Goal: Task Accomplishment & Management: Manage account settings

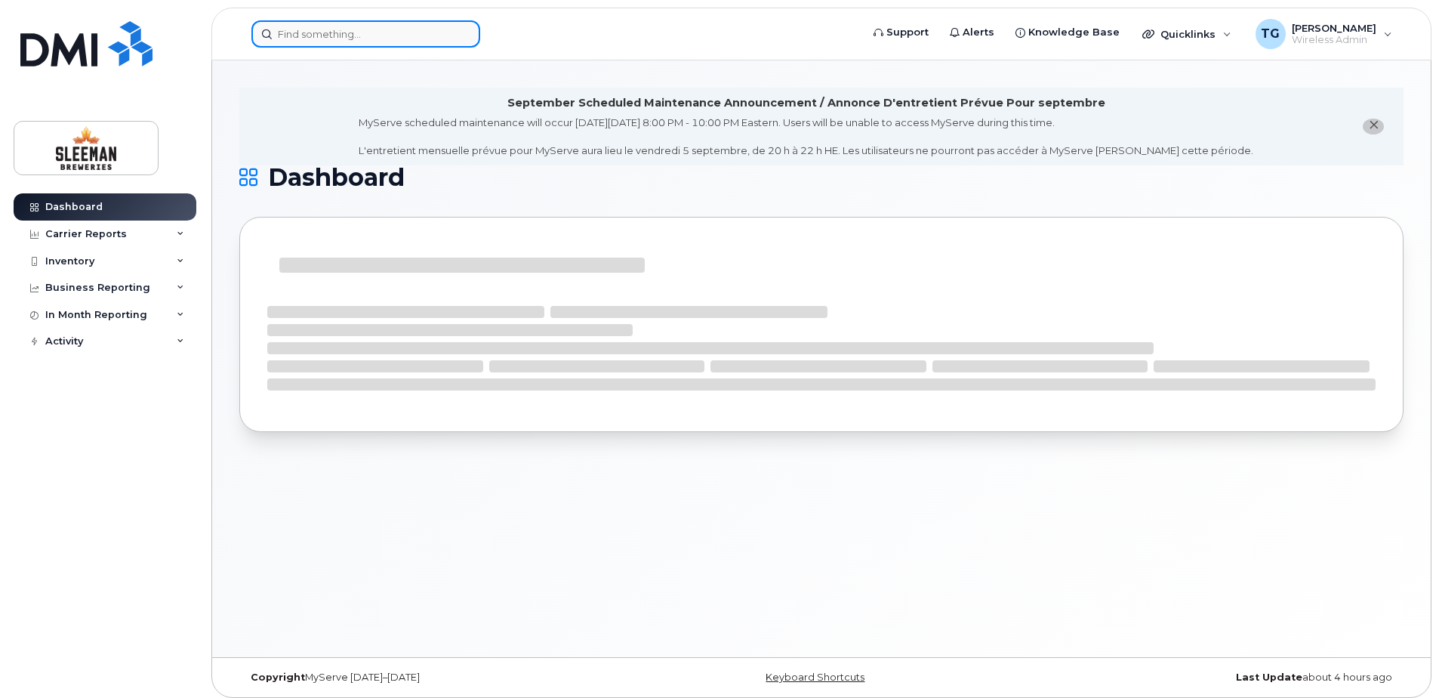
click at [345, 39] on input at bounding box center [365, 33] width 229 height 27
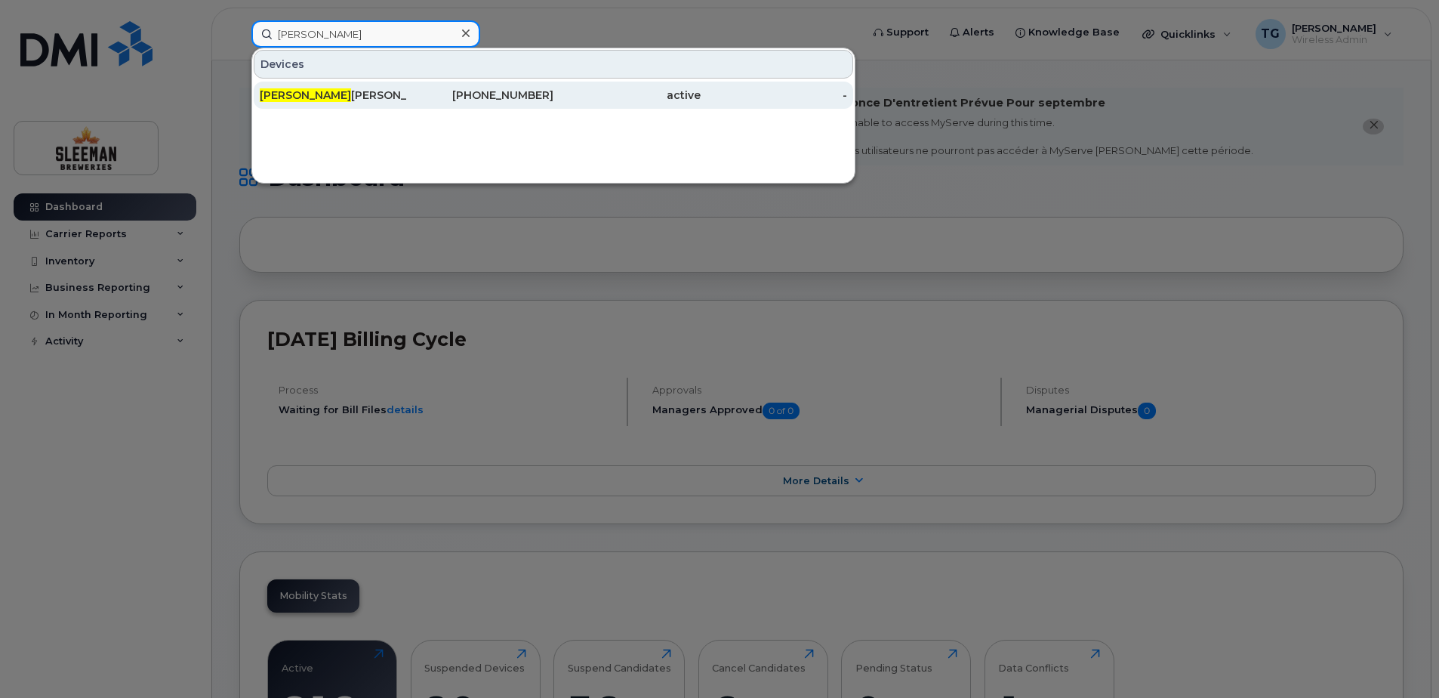
type input "julian"
click at [302, 102] on div "Julian Colalillo" at bounding box center [333, 95] width 147 height 15
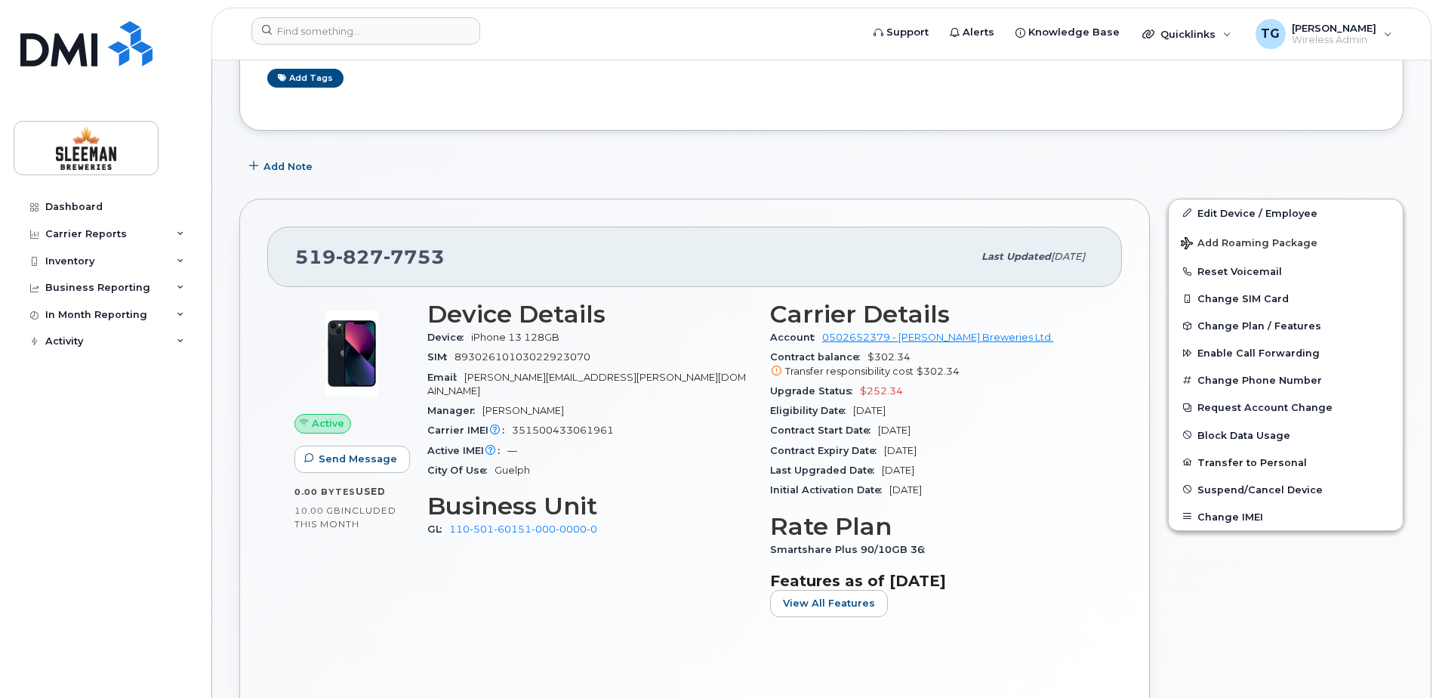
scroll to position [302, 0]
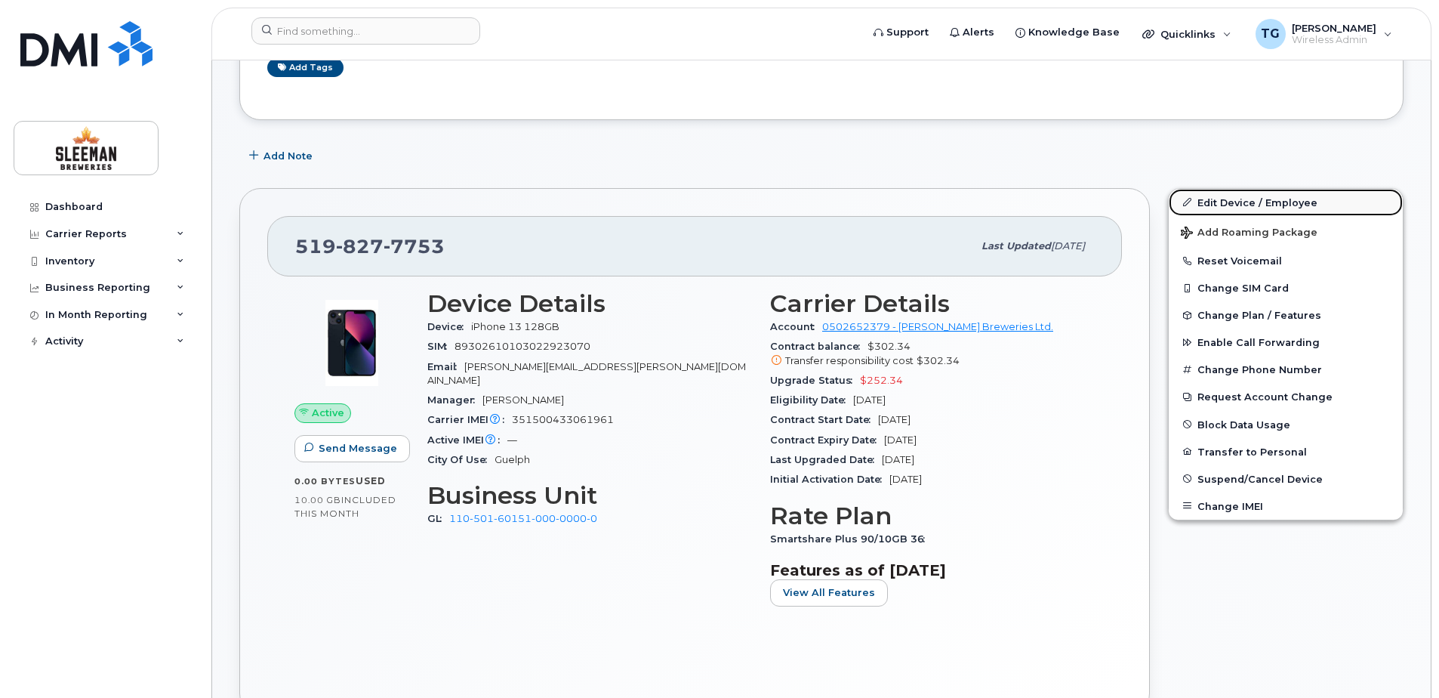
drag, startPoint x: 1234, startPoint y: 205, endPoint x: 1223, endPoint y: 211, distance: 13.2
click at [1234, 205] on link "Edit Device / Employee" at bounding box center [1286, 202] width 234 height 27
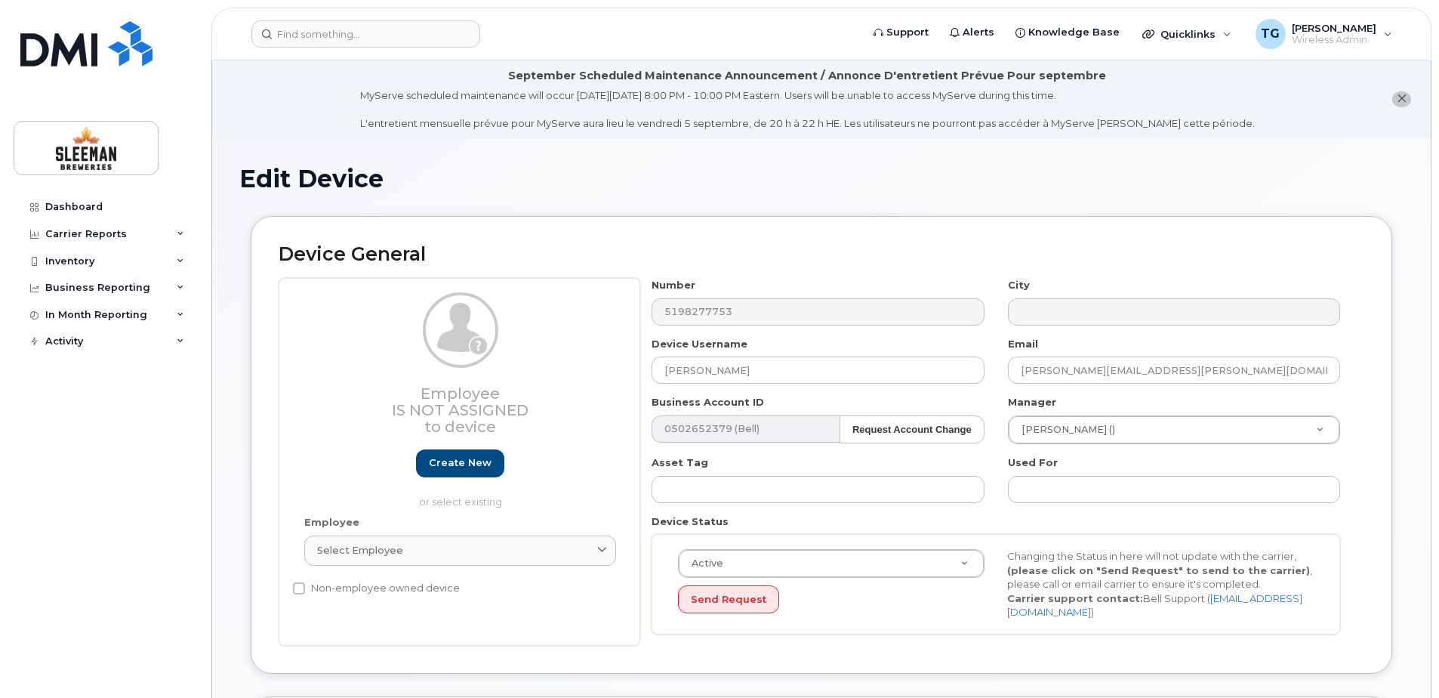
select select "9063152"
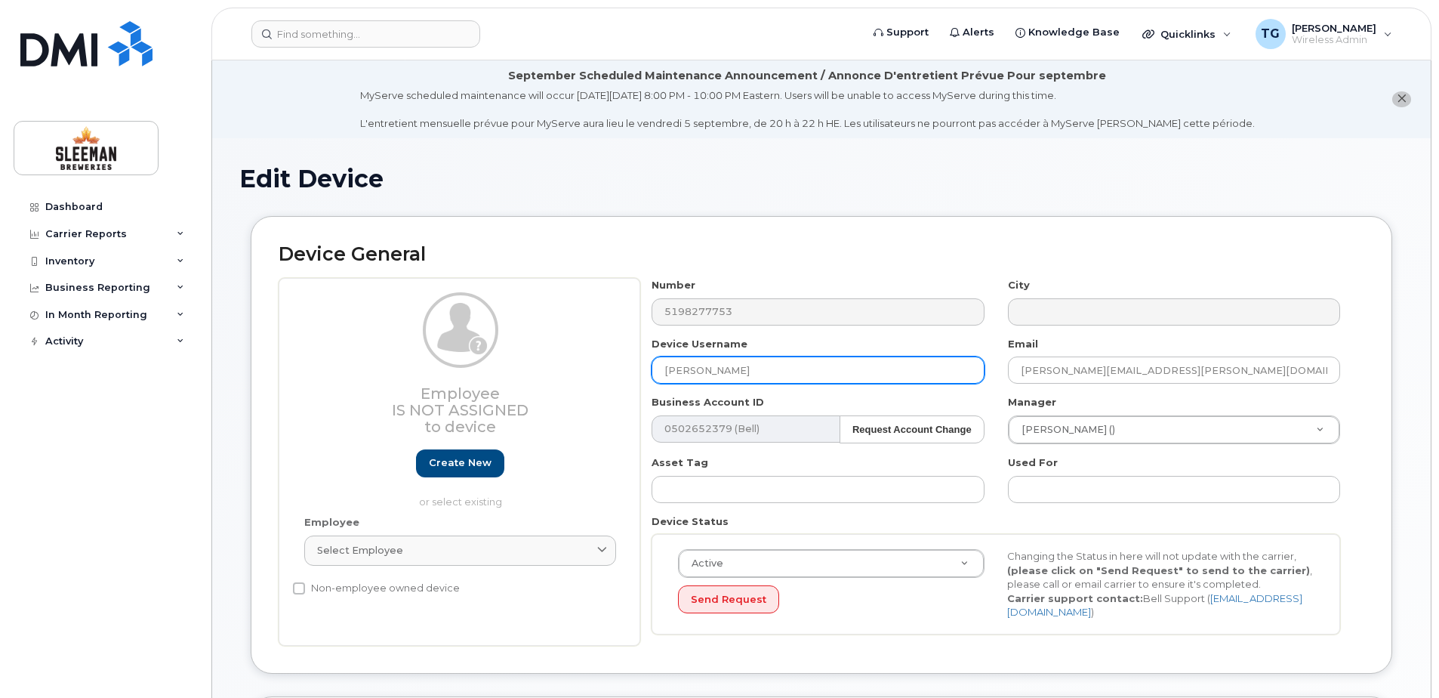
drag, startPoint x: 840, startPoint y: 368, endPoint x: 618, endPoint y: 373, distance: 222.0
click at [618, 373] on div "Employee Is not assigned to device Create new or select existing Employee Selec…" at bounding box center [822, 462] width 1086 height 368
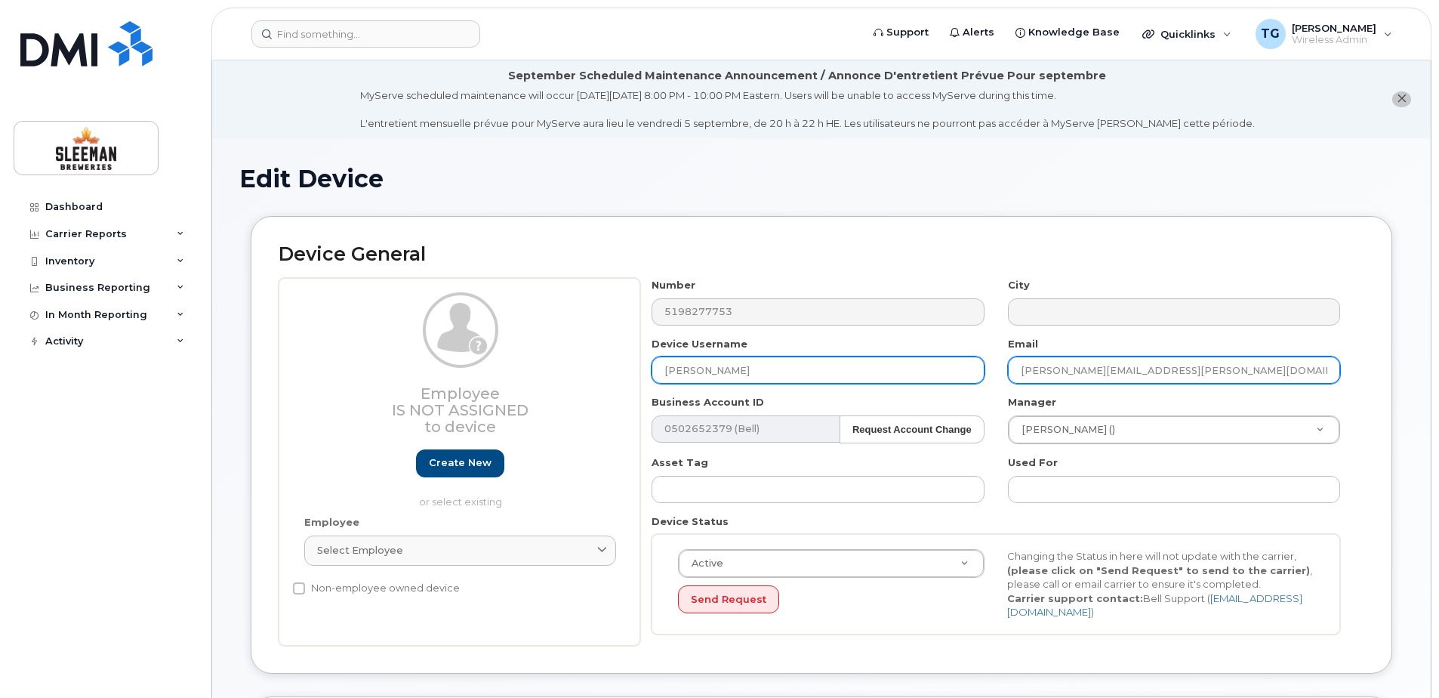
type input "Stepganie Marshall"
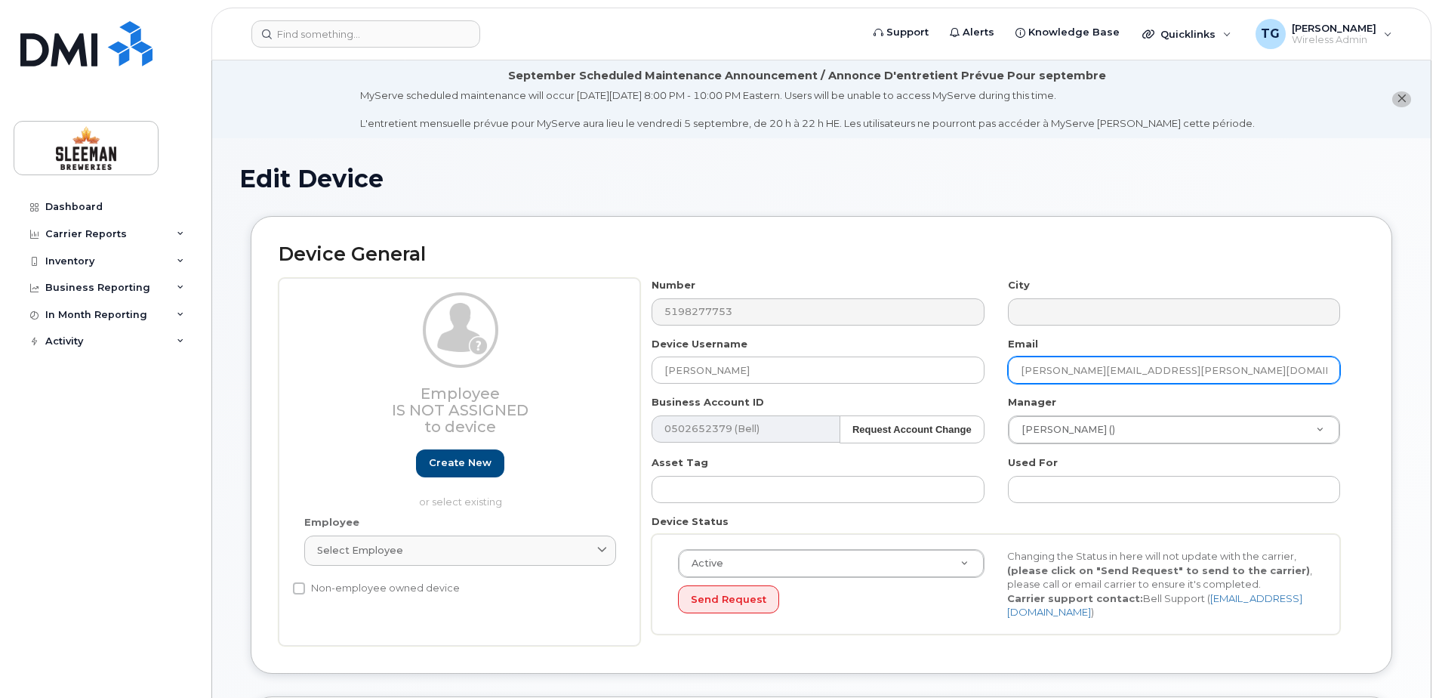
drag, startPoint x: 1066, startPoint y: 369, endPoint x: 1005, endPoint y: 368, distance: 61.2
click at [1005, 368] on div "Email tom.rojek@sleemanbreweries.ca" at bounding box center [1175, 361] width 356 height 48
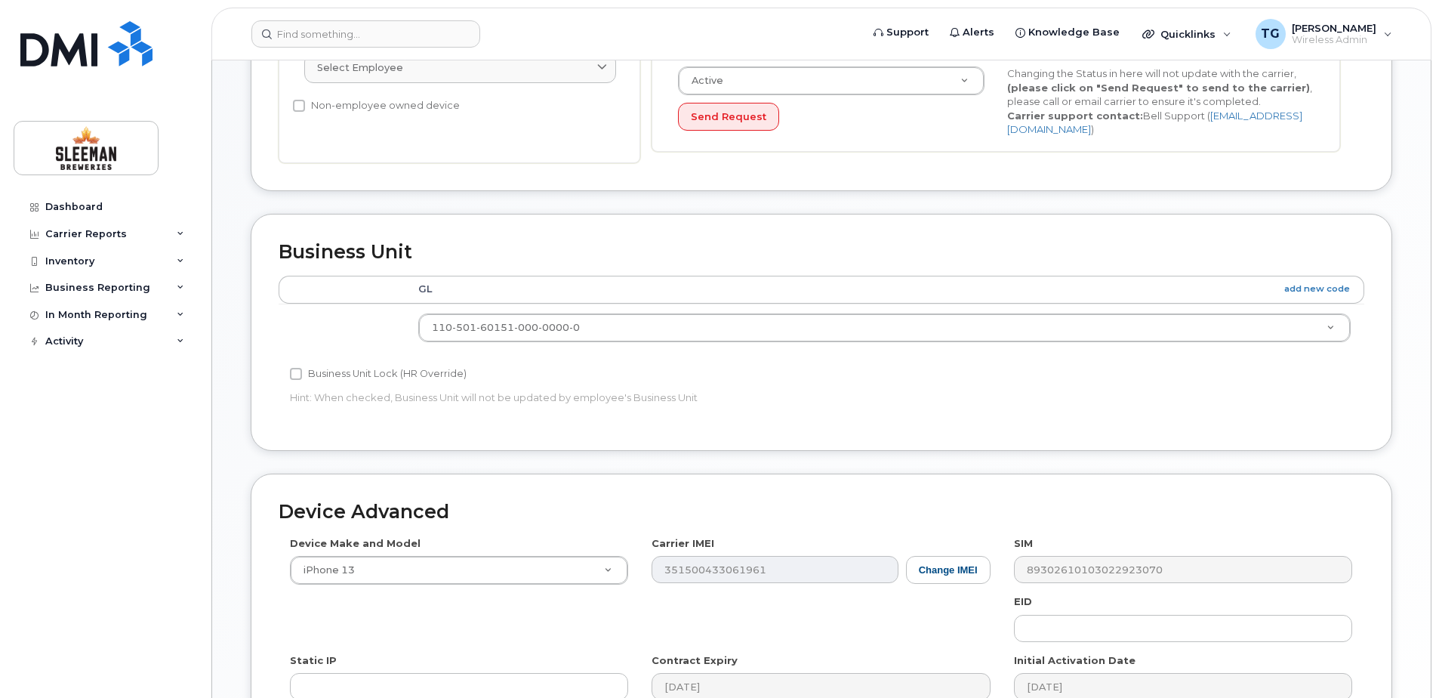
scroll to position [679, 0]
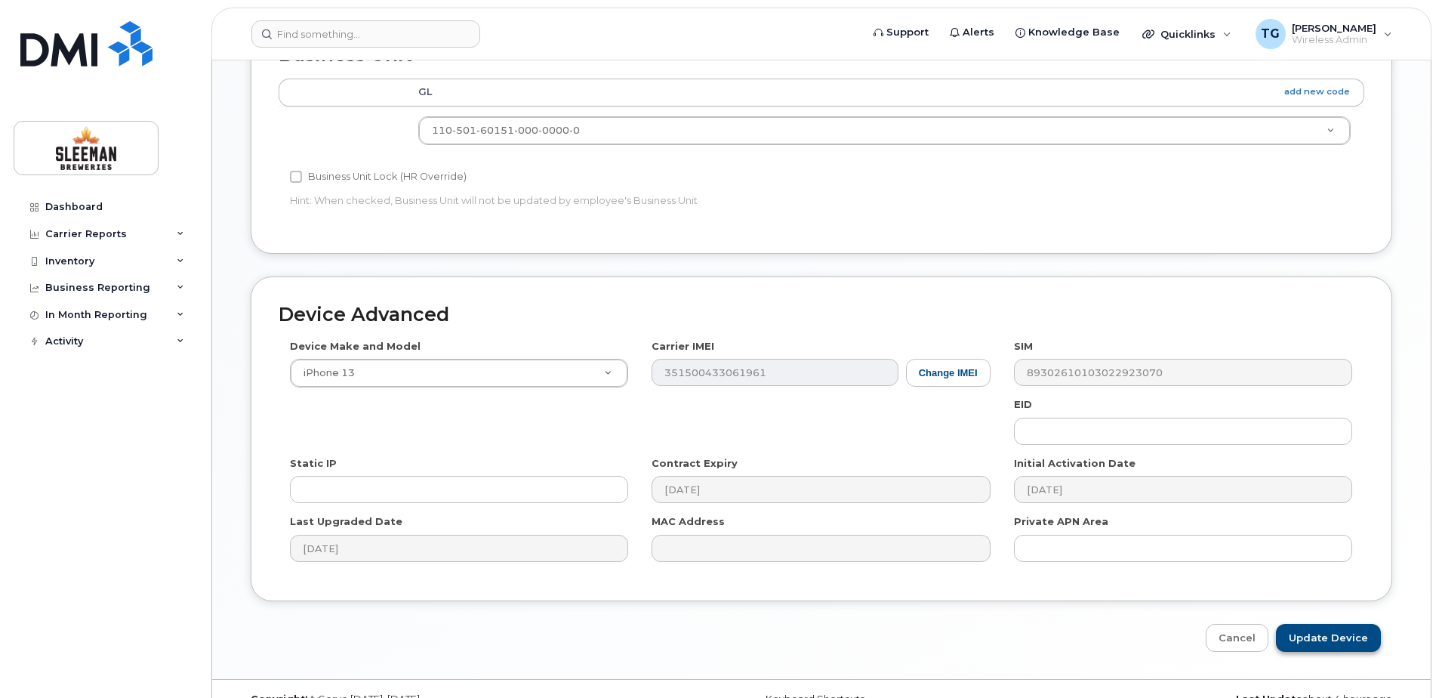
type input "[PERSON_NAME][EMAIL_ADDRESS][PERSON_NAME][DOMAIN_NAME]"
drag, startPoint x: 1363, startPoint y: 639, endPoint x: 1209, endPoint y: 616, distance: 155.0
click at [1363, 639] on input "Update Device" at bounding box center [1328, 638] width 105 height 28
type input "Saving..."
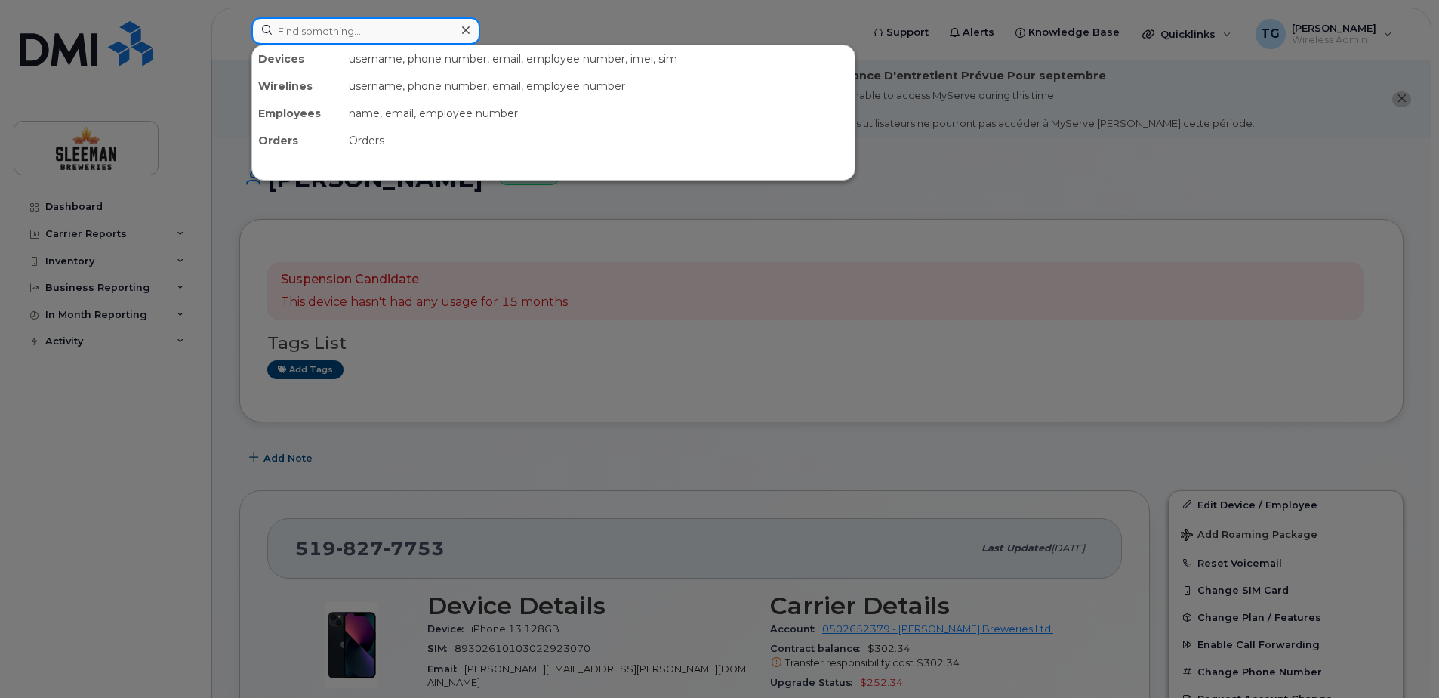
click at [322, 36] on input at bounding box center [365, 30] width 229 height 27
click at [396, 204] on div at bounding box center [719, 349] width 1439 height 698
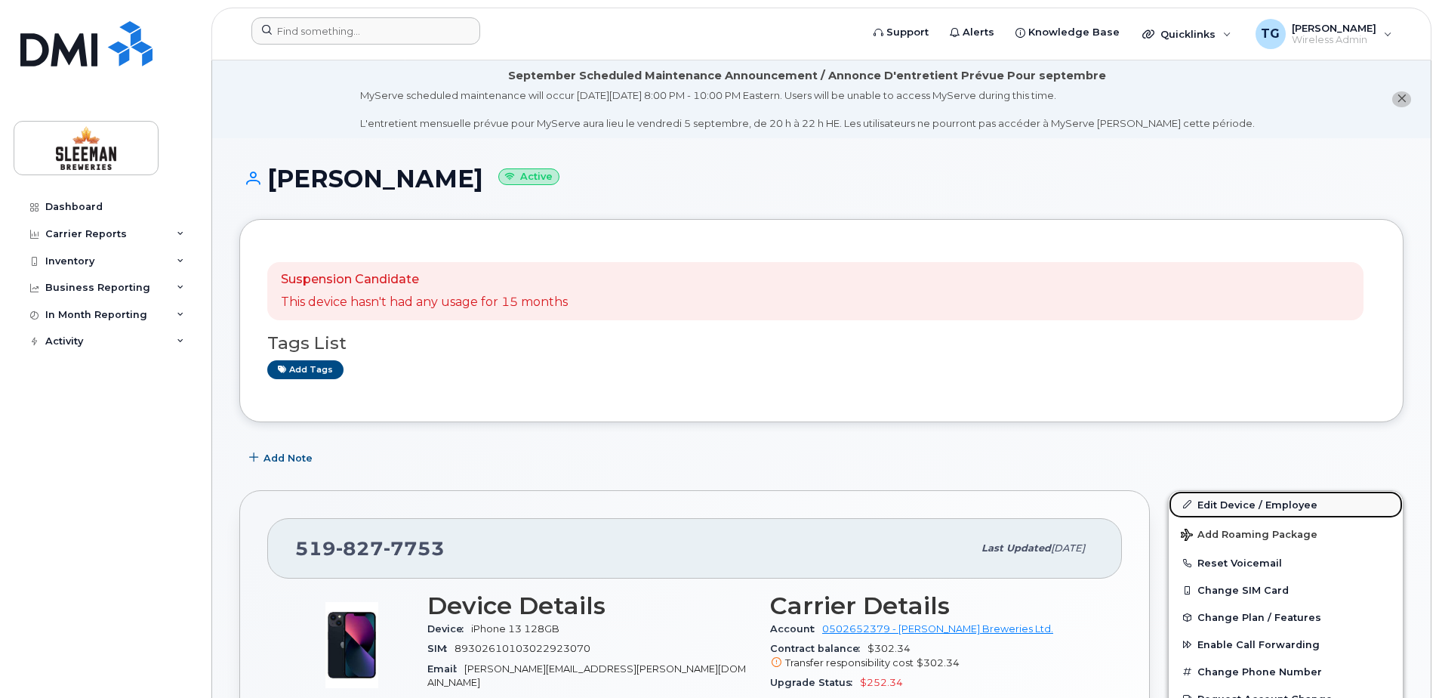
drag, startPoint x: 1240, startPoint y: 506, endPoint x: 1229, endPoint y: 507, distance: 10.7
click at [1240, 506] on link "Edit Device / Employee" at bounding box center [1286, 504] width 234 height 27
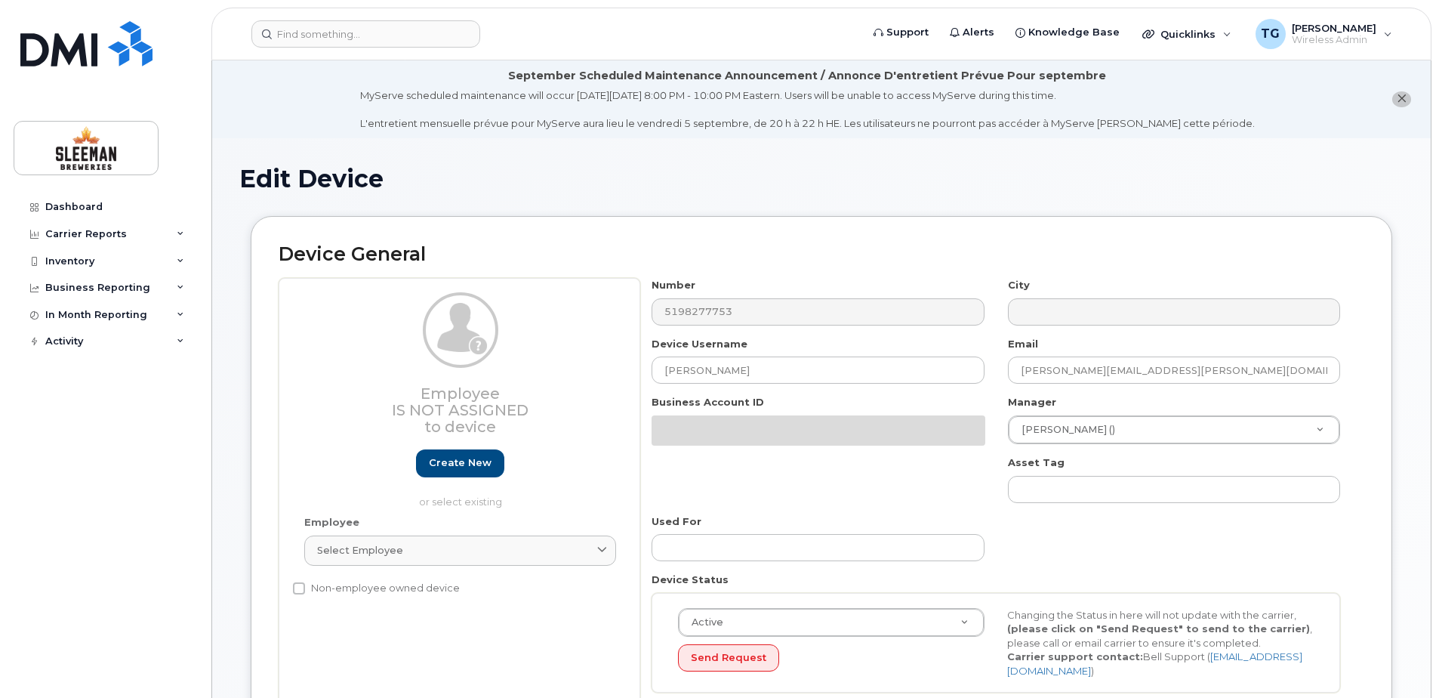
select select "9063152"
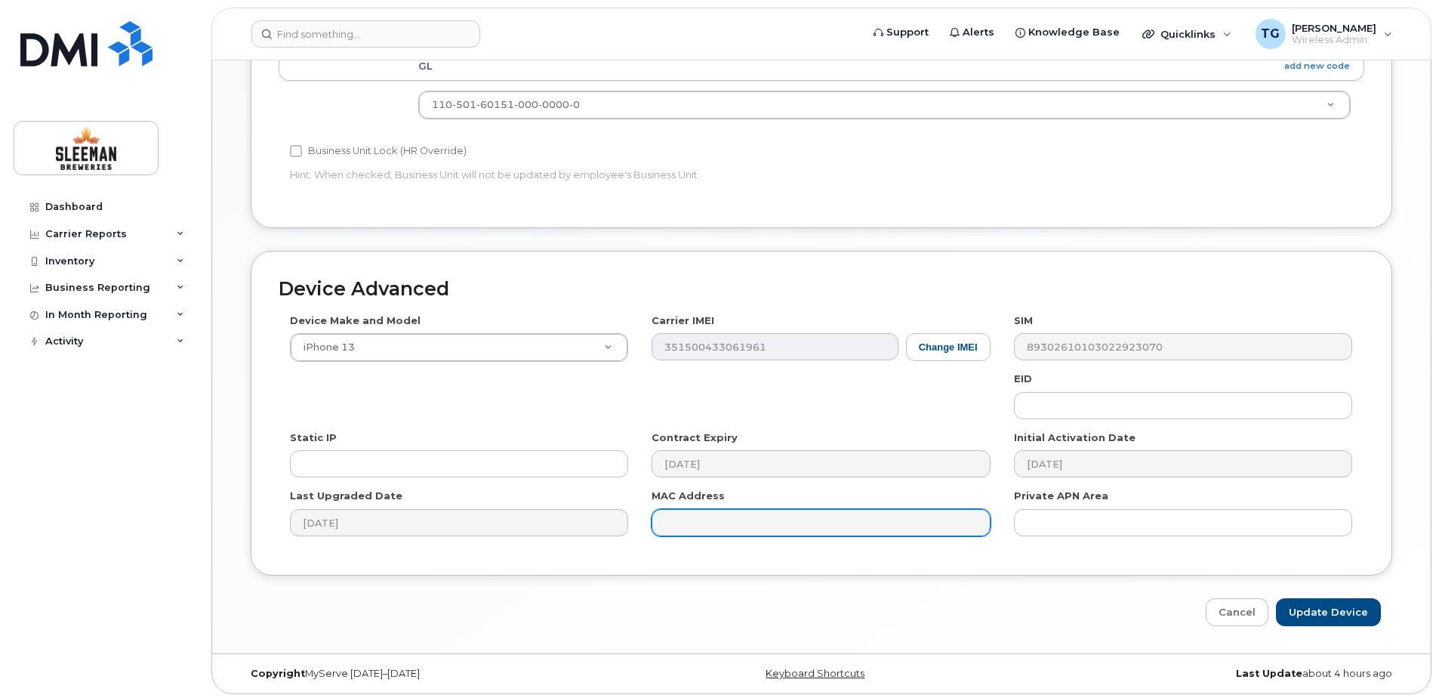
scroll to position [709, 0]
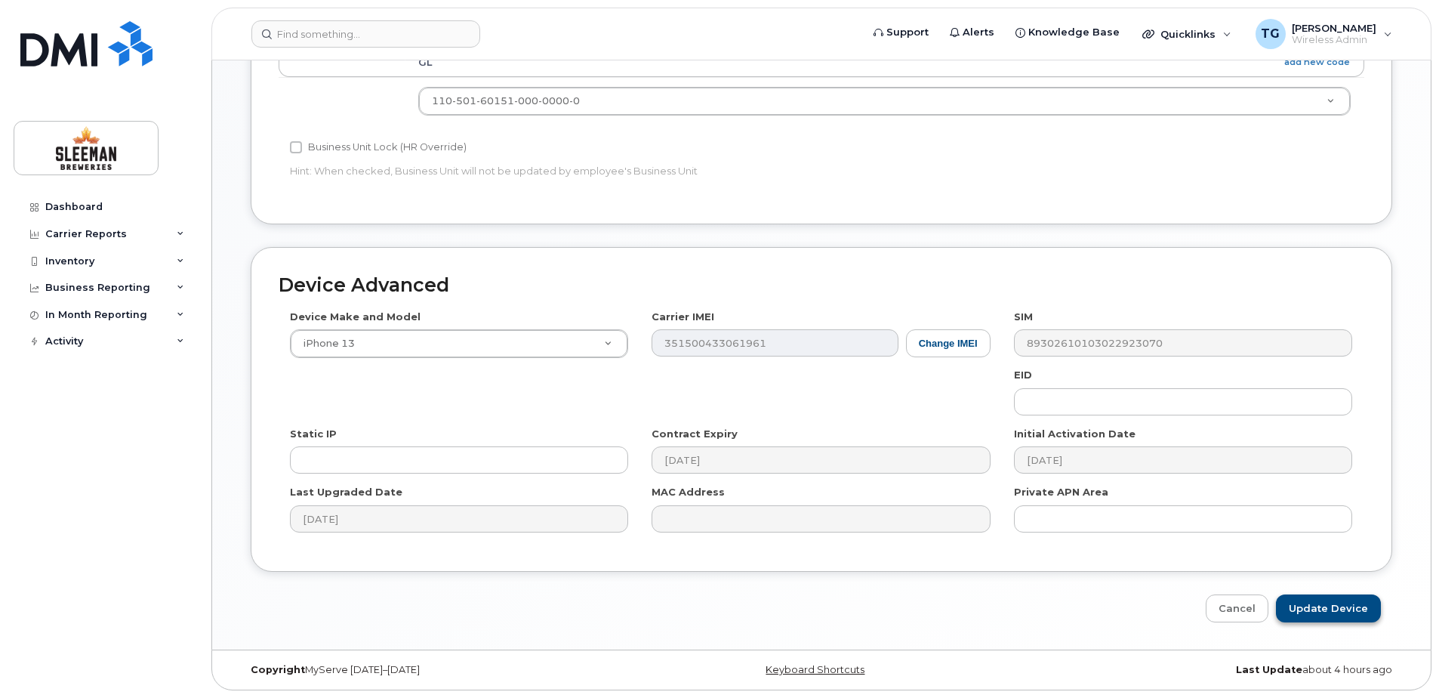
type input "[PERSON_NAME]"
click at [1328, 605] on input "Update Device" at bounding box center [1328, 608] width 105 height 28
type input "Saving..."
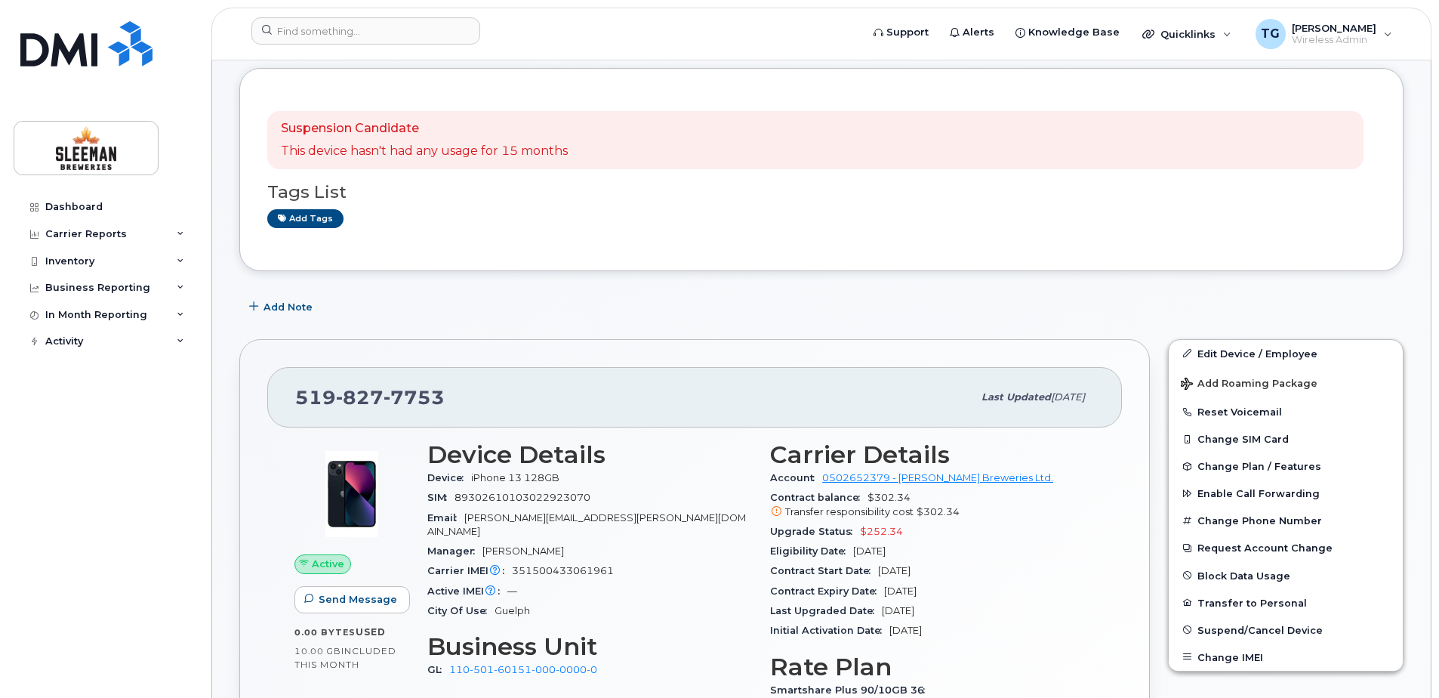
scroll to position [75, 0]
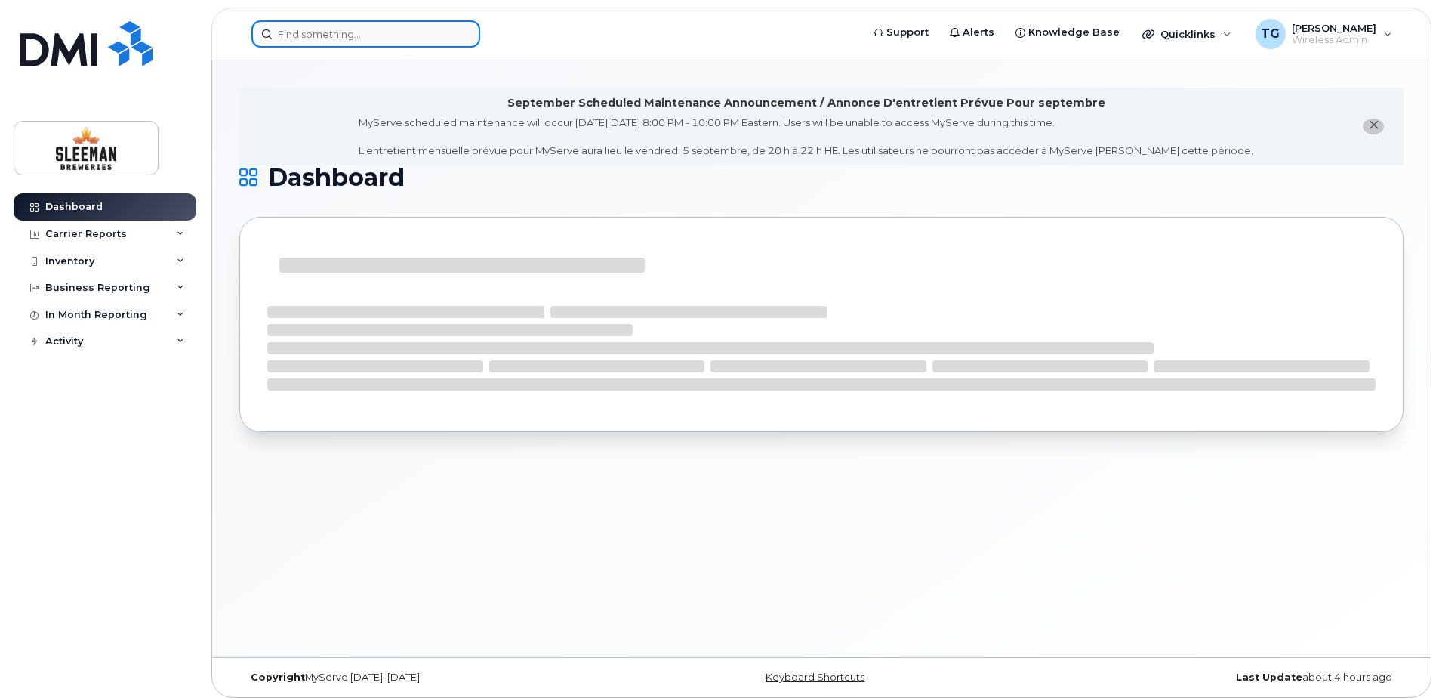
click at [337, 37] on input at bounding box center [365, 33] width 229 height 27
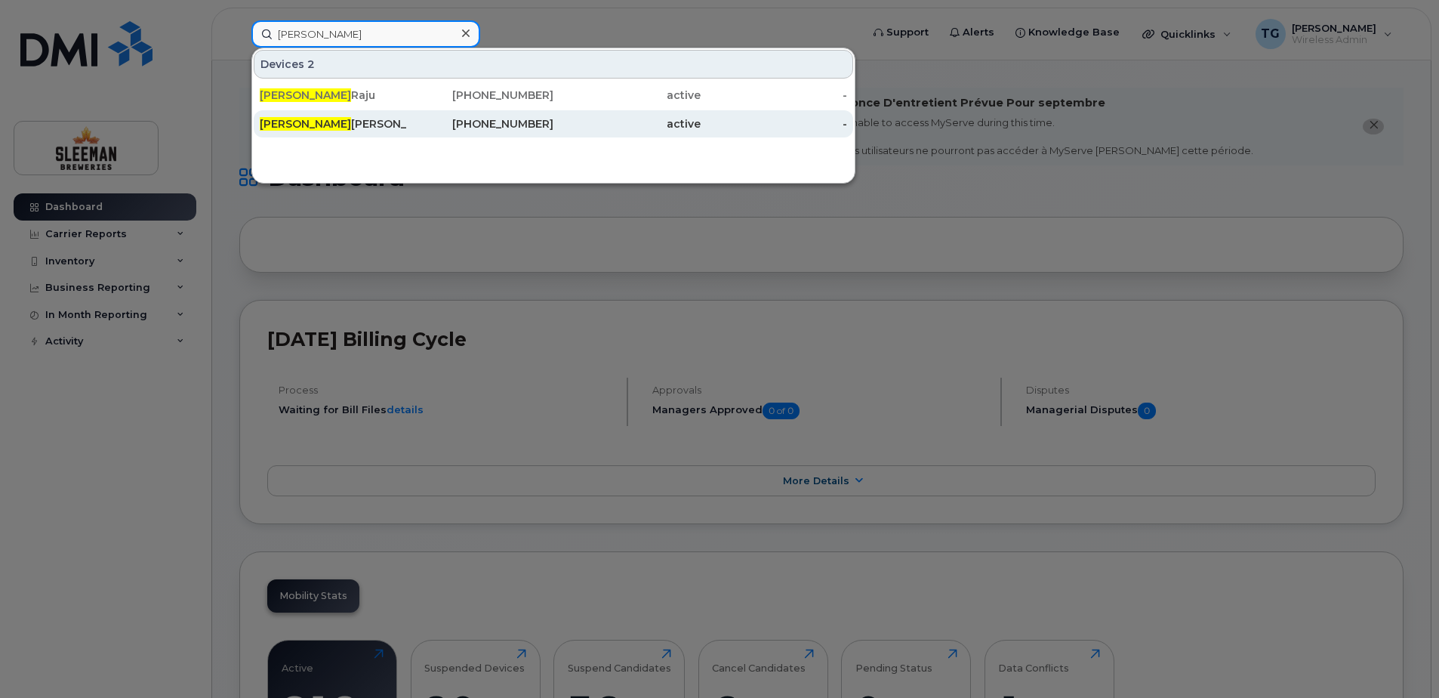
type input "ashley"
click at [344, 122] on div "Ashley Metzger" at bounding box center [333, 123] width 147 height 15
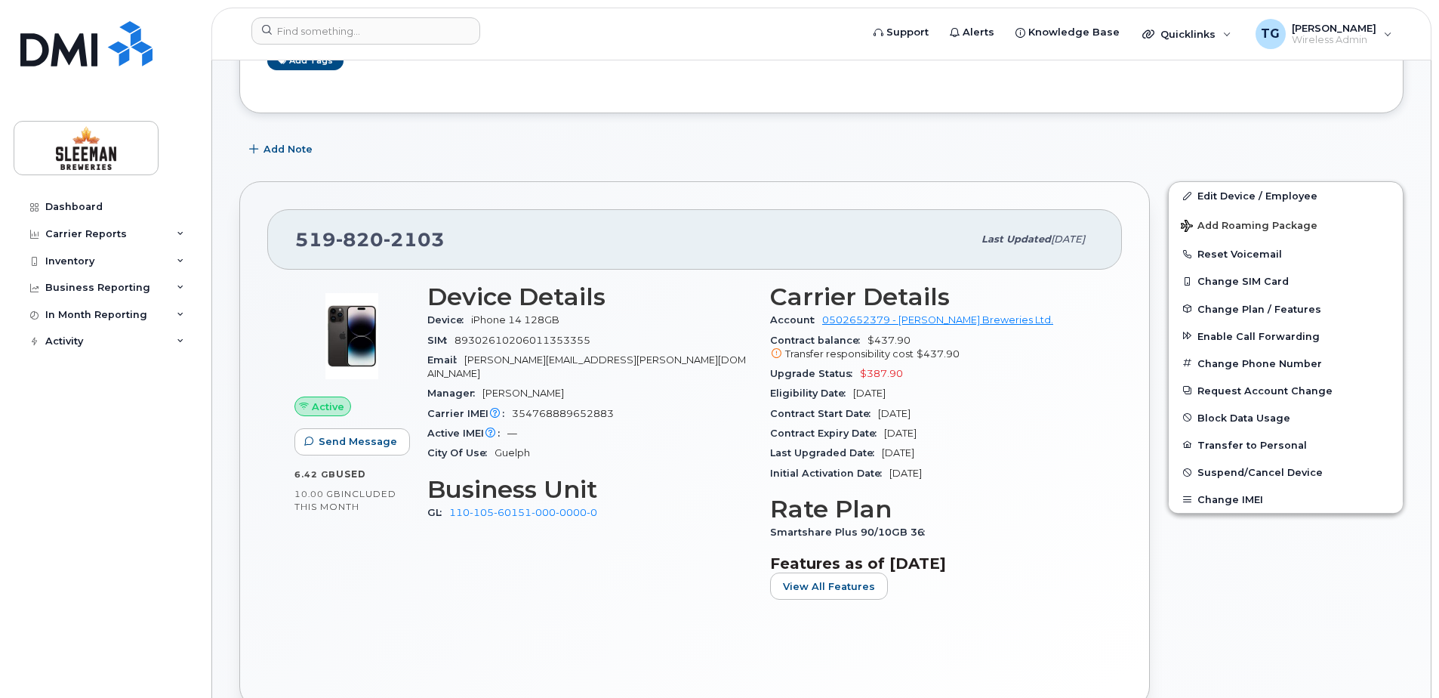
scroll to position [226, 0]
